Goal: Task Accomplishment & Management: Use online tool/utility

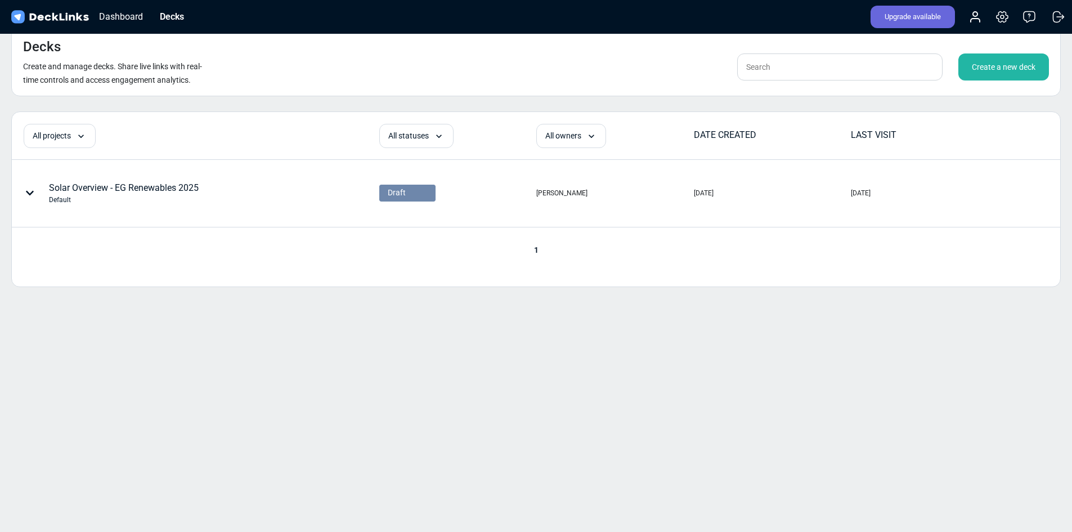
click at [152, 17] on div "Dashboard Decks" at bounding box center [100, 17] width 183 height 25
click at [122, 21] on div "Dashboard" at bounding box center [120, 17] width 55 height 14
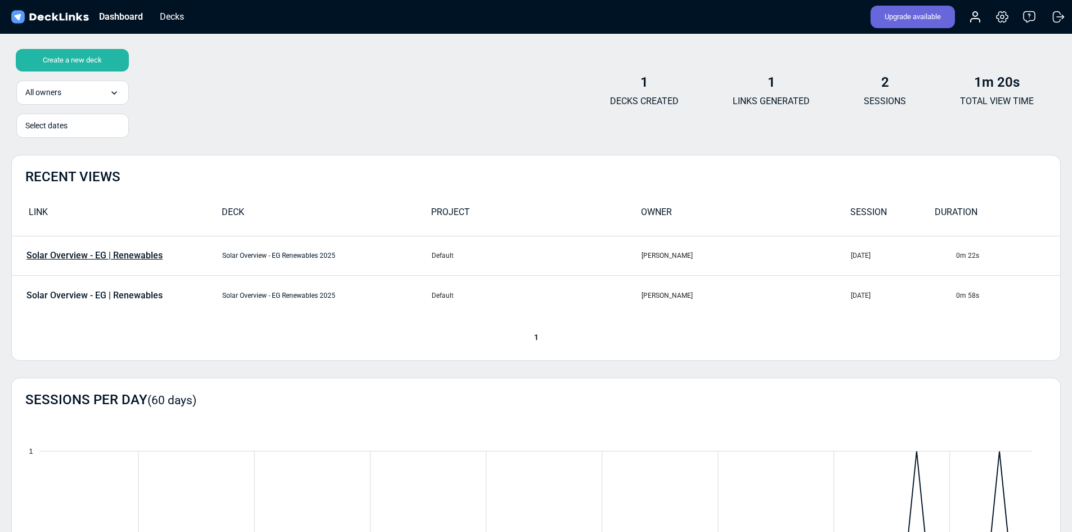
click at [113, 252] on p "Solar Overview - EG | Renewables" at bounding box center [94, 255] width 136 height 10
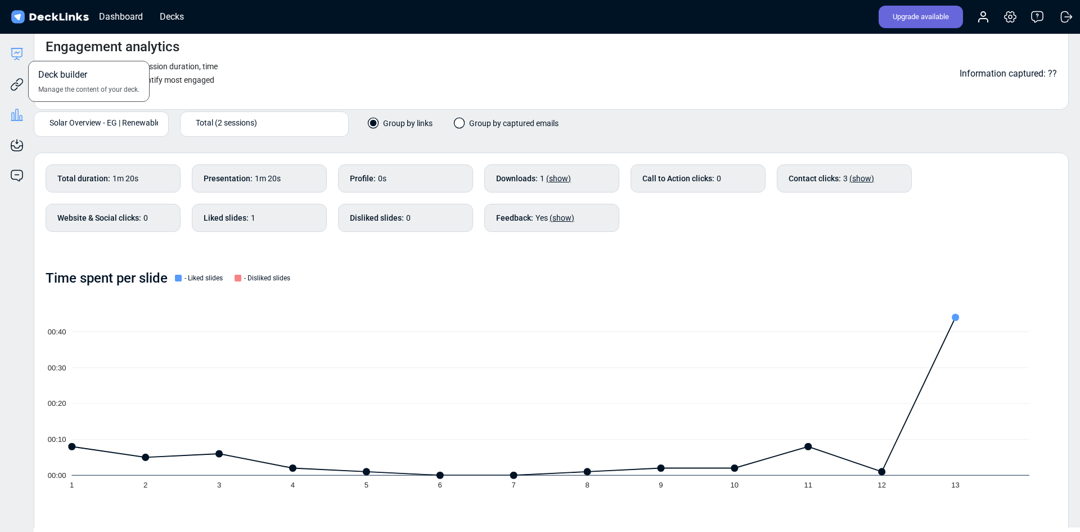
click at [19, 57] on icon at bounding box center [17, 52] width 10 height 8
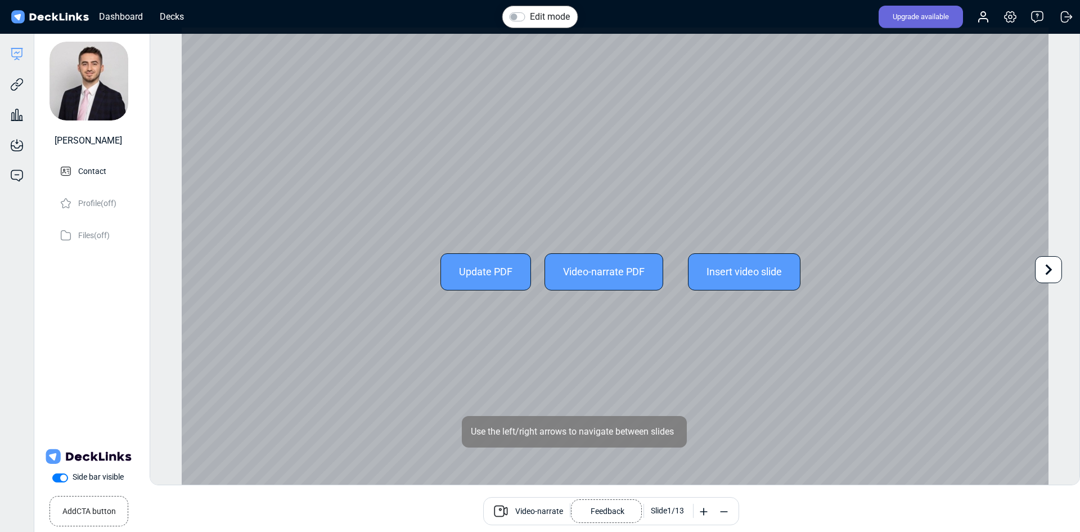
click at [1049, 274] on icon at bounding box center [1048, 269] width 21 height 21
click at [1049, 272] on icon at bounding box center [1049, 269] width 7 height 11
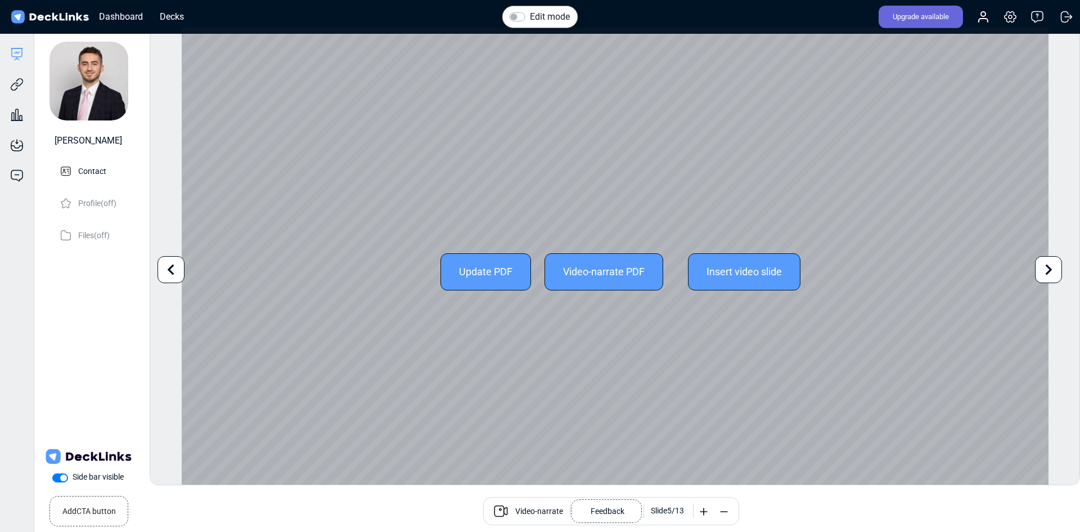
click at [1049, 272] on icon at bounding box center [1049, 269] width 7 height 11
click at [1049, 261] on icon at bounding box center [1048, 269] width 21 height 21
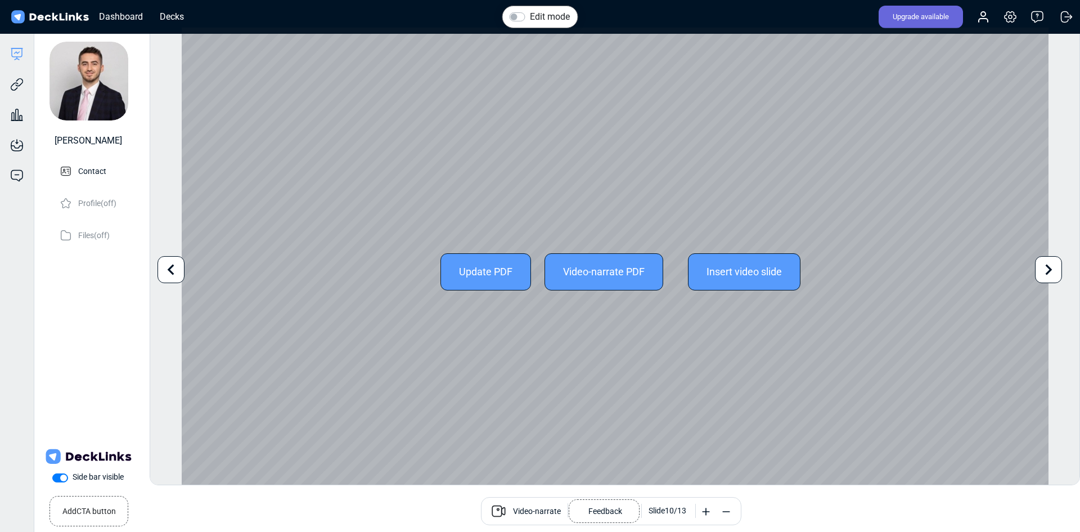
click at [1049, 261] on icon at bounding box center [1048, 269] width 21 height 21
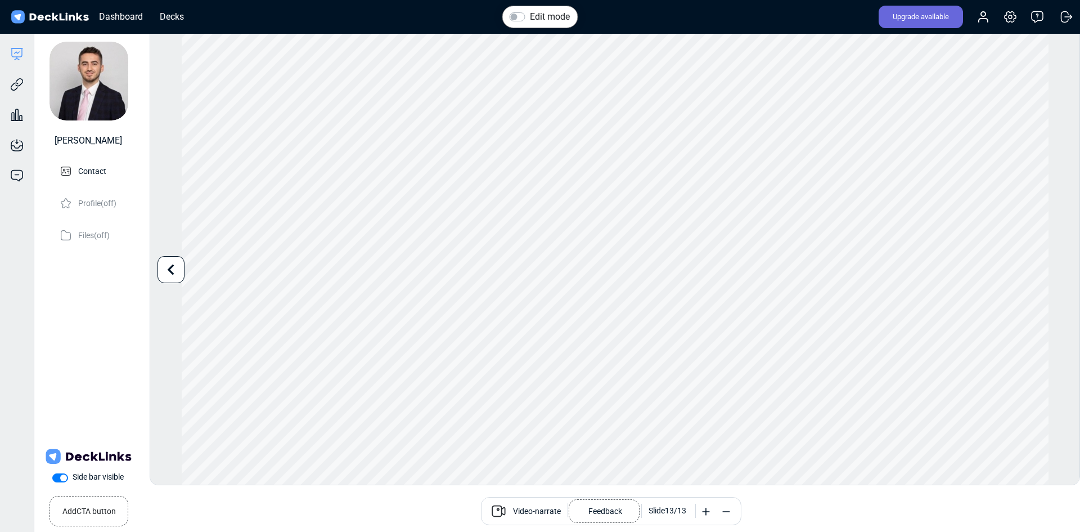
click at [59, 13] on img at bounding box center [50, 17] width 82 height 16
click at [118, 17] on div "Dashboard" at bounding box center [120, 17] width 55 height 14
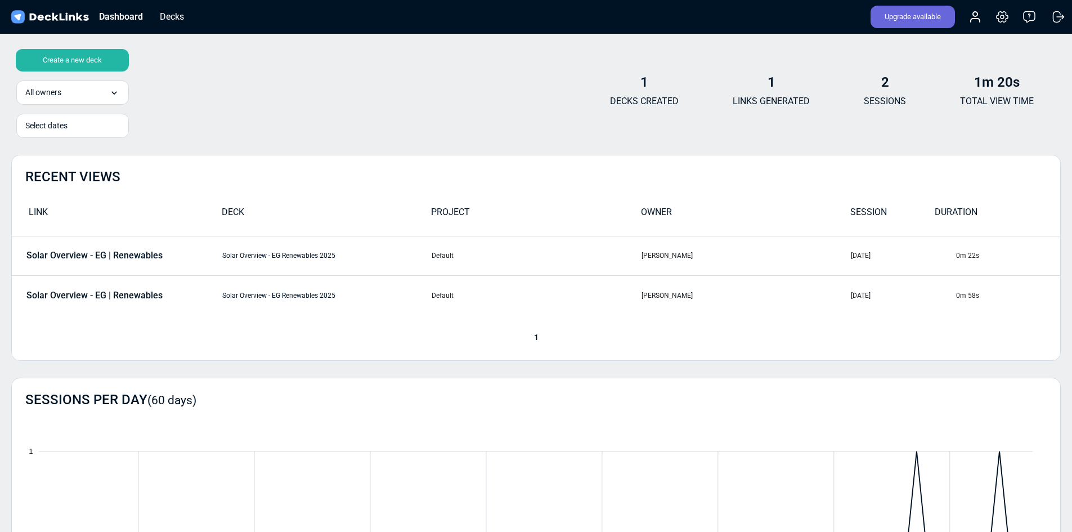
click at [403, 90] on div "Create a new deck All owners All owners [PERSON_NAME] [PERSON_NAME] Select date…" at bounding box center [535, 96] width 1049 height 68
click at [183, 15] on div "Decks" at bounding box center [171, 17] width 35 height 14
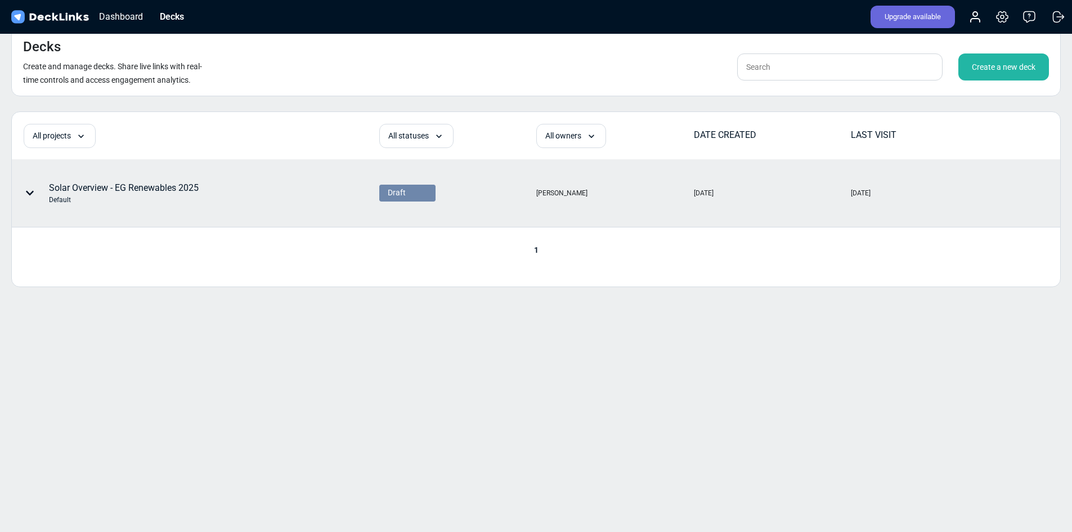
click at [123, 194] on div "Solar Overview - EG Renewables 2025 Default" at bounding box center [124, 193] width 150 height 24
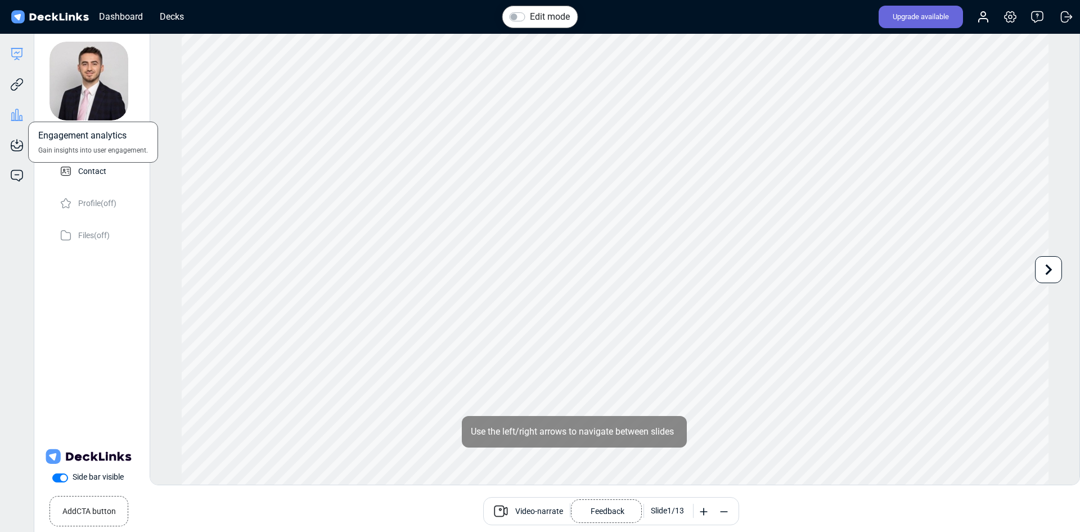
click at [12, 113] on icon at bounding box center [13, 117] width 2 height 8
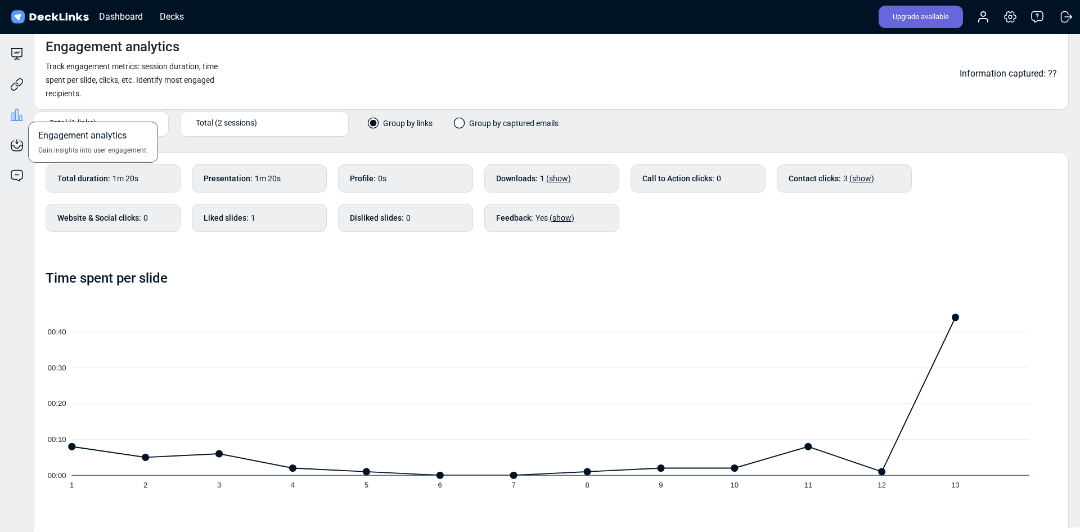
click at [19, 92] on div "Engagement analytics Gain insights into user engagement." at bounding box center [17, 106] width 34 height 30
click at [17, 82] on icon at bounding box center [17, 85] width 14 height 14
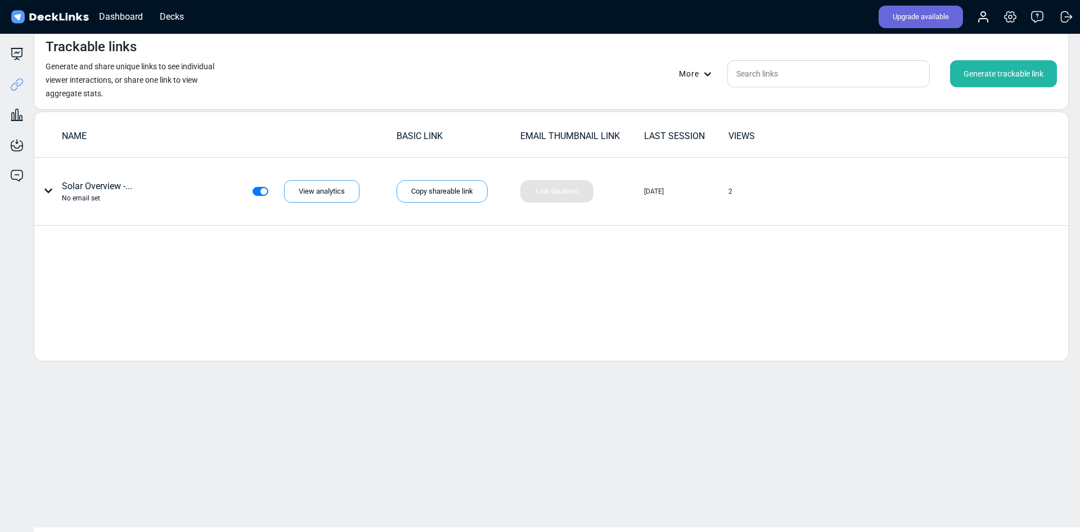
click at [347, 264] on div "NAME BASIC LINK EMAIL THUMBNAIL LINK LAST SESSION VIEWS Solar Overview -... No …" at bounding box center [551, 236] width 1035 height 250
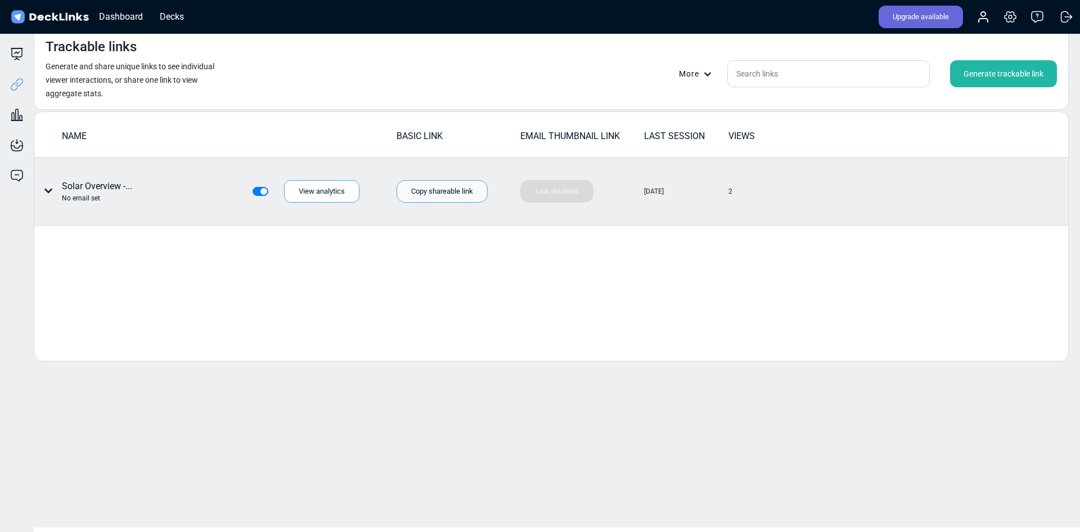
click at [424, 192] on div "Copy shareable link" at bounding box center [442, 191] width 91 height 23
